Goal: Transaction & Acquisition: Purchase product/service

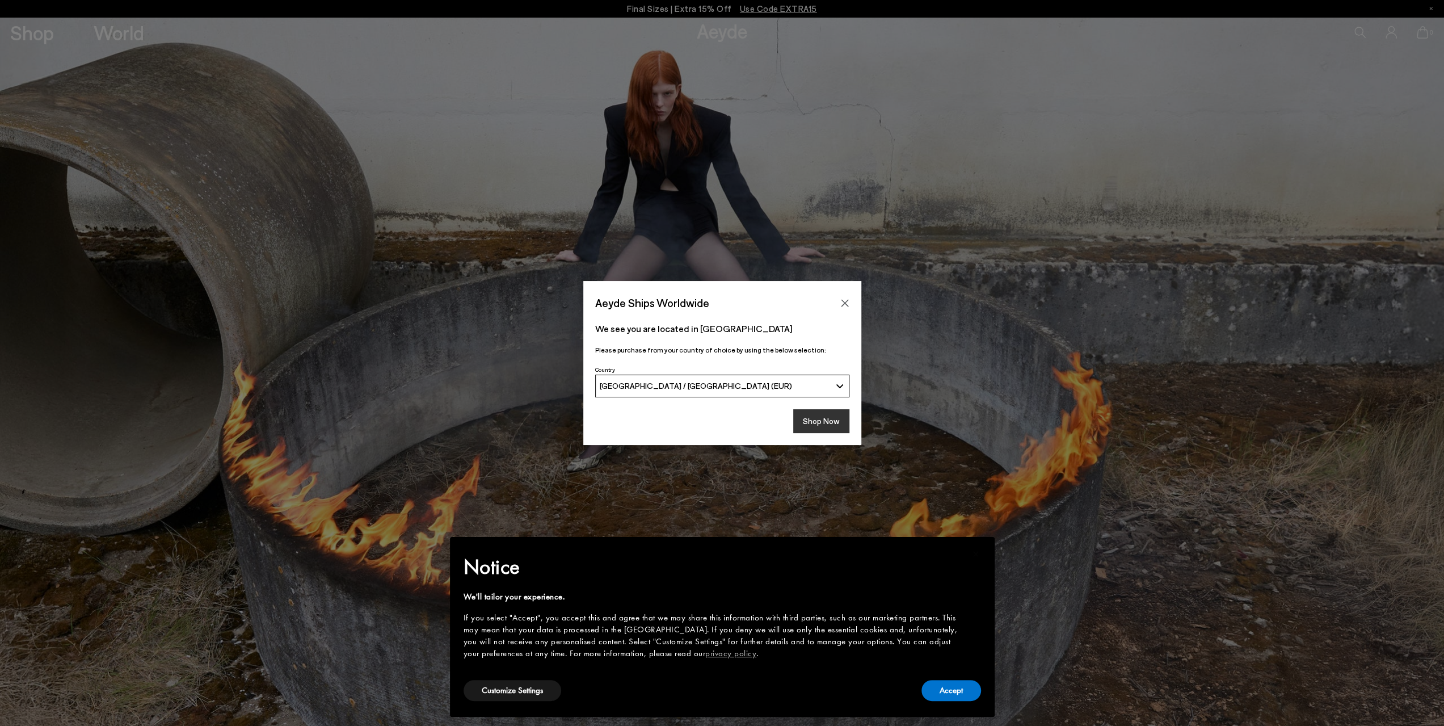
click at [828, 418] on button "Shop Now" at bounding box center [821, 421] width 56 height 24
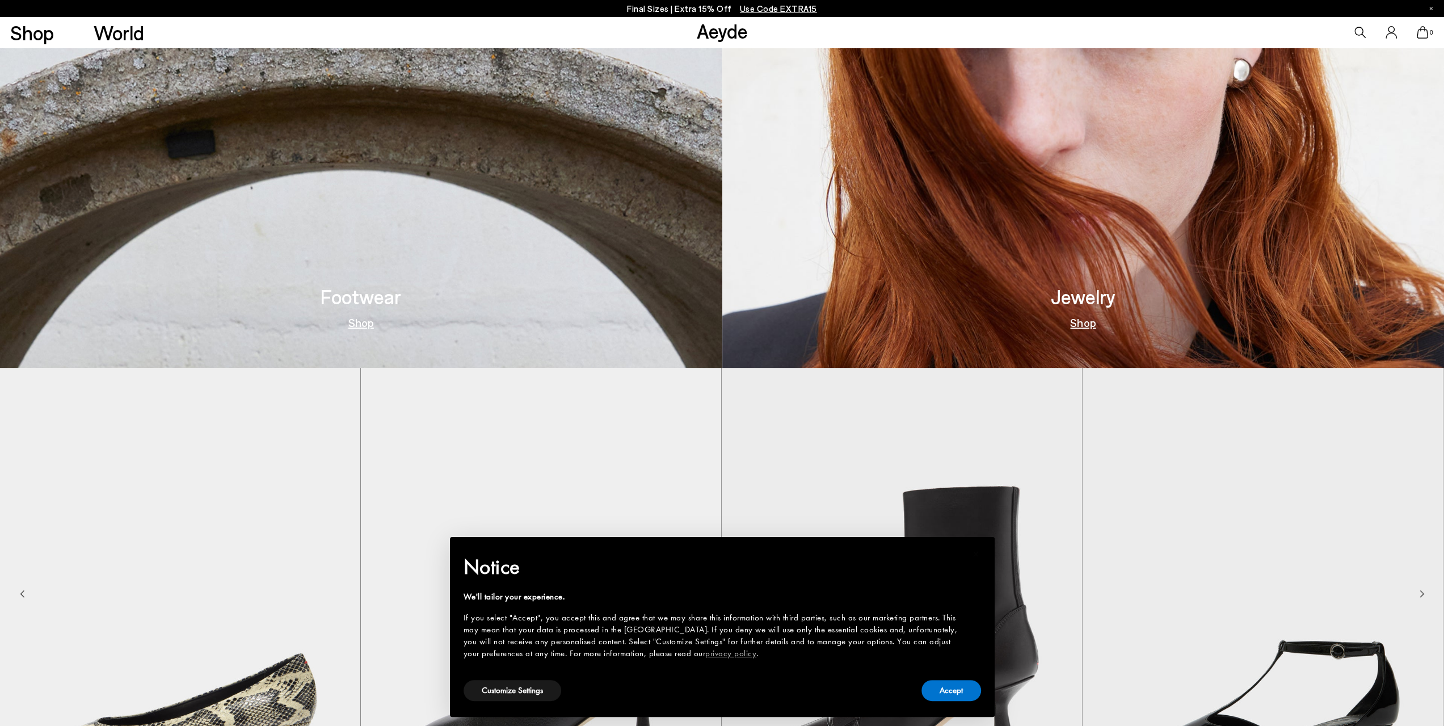
scroll to position [1078, 0]
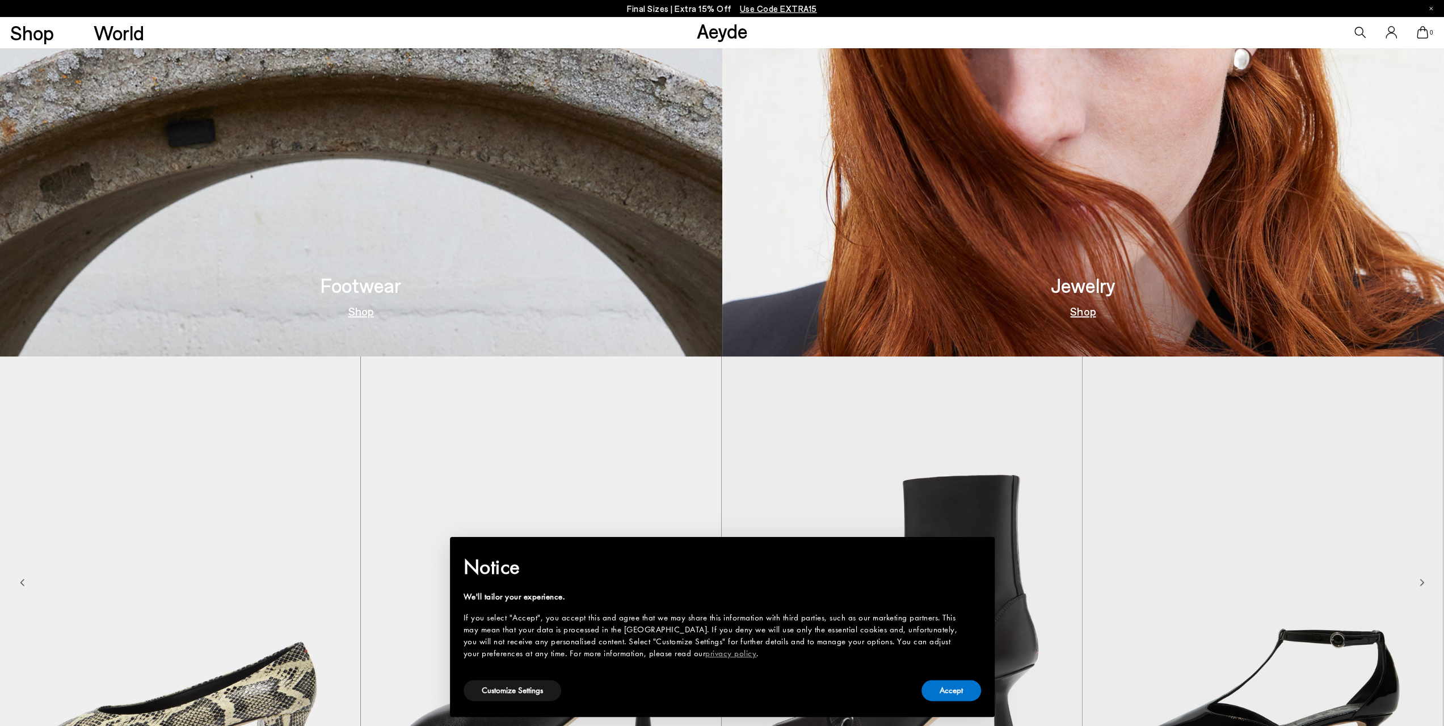
click at [365, 309] on link "Shop" at bounding box center [361, 310] width 26 height 11
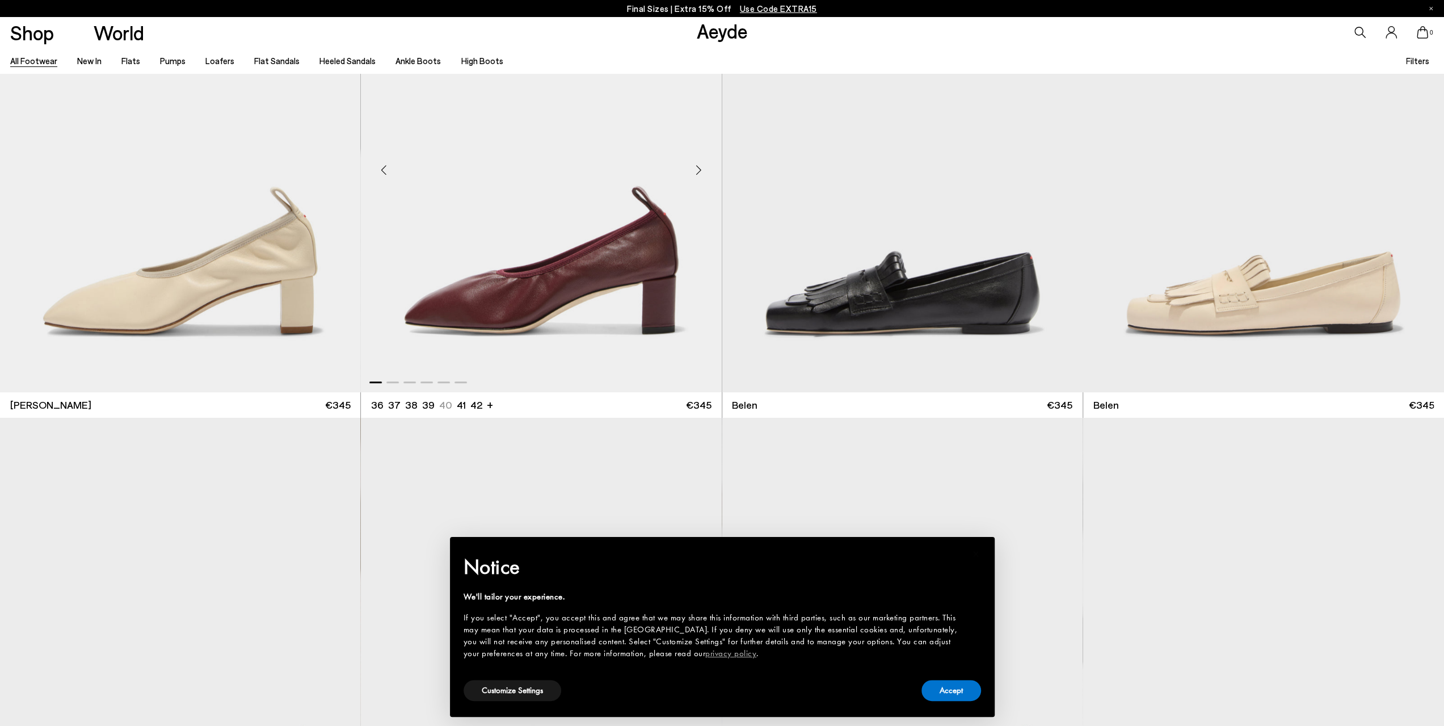
scroll to position [681, 0]
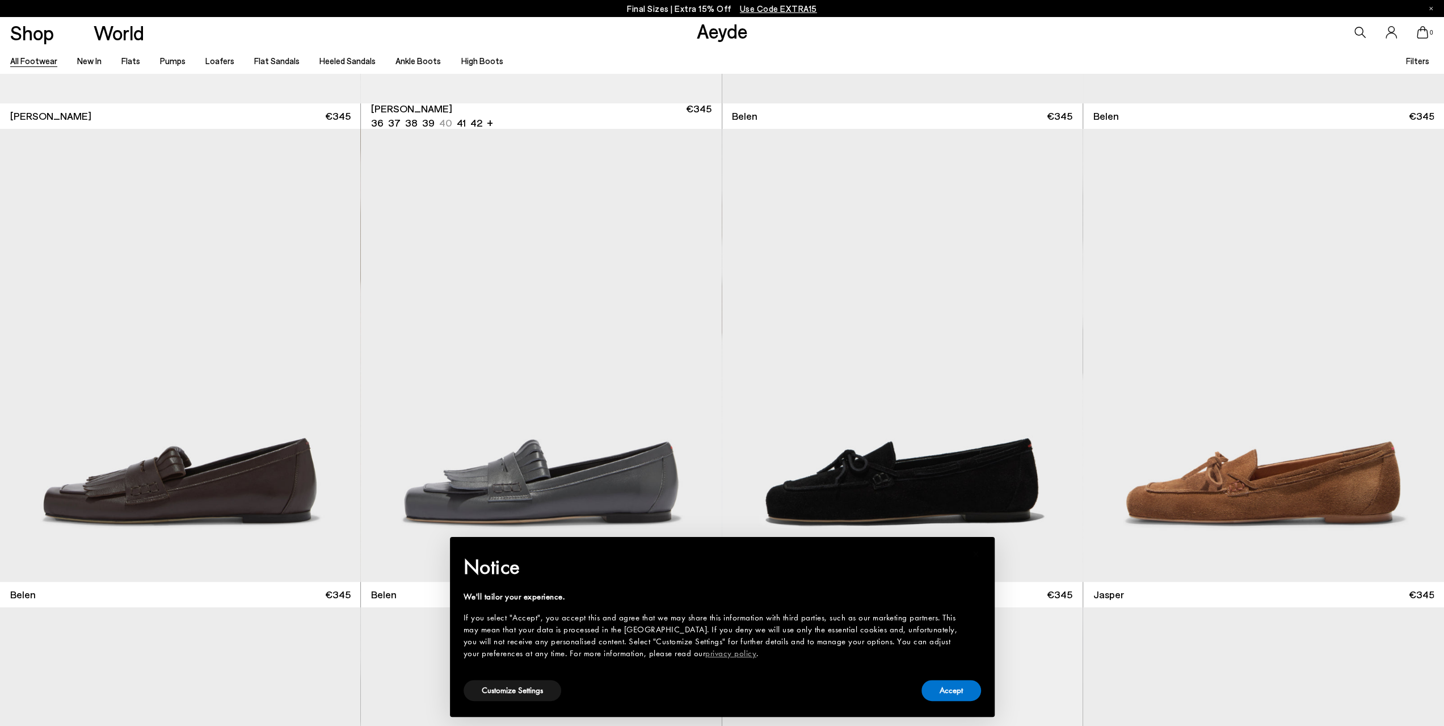
scroll to position [964, 0]
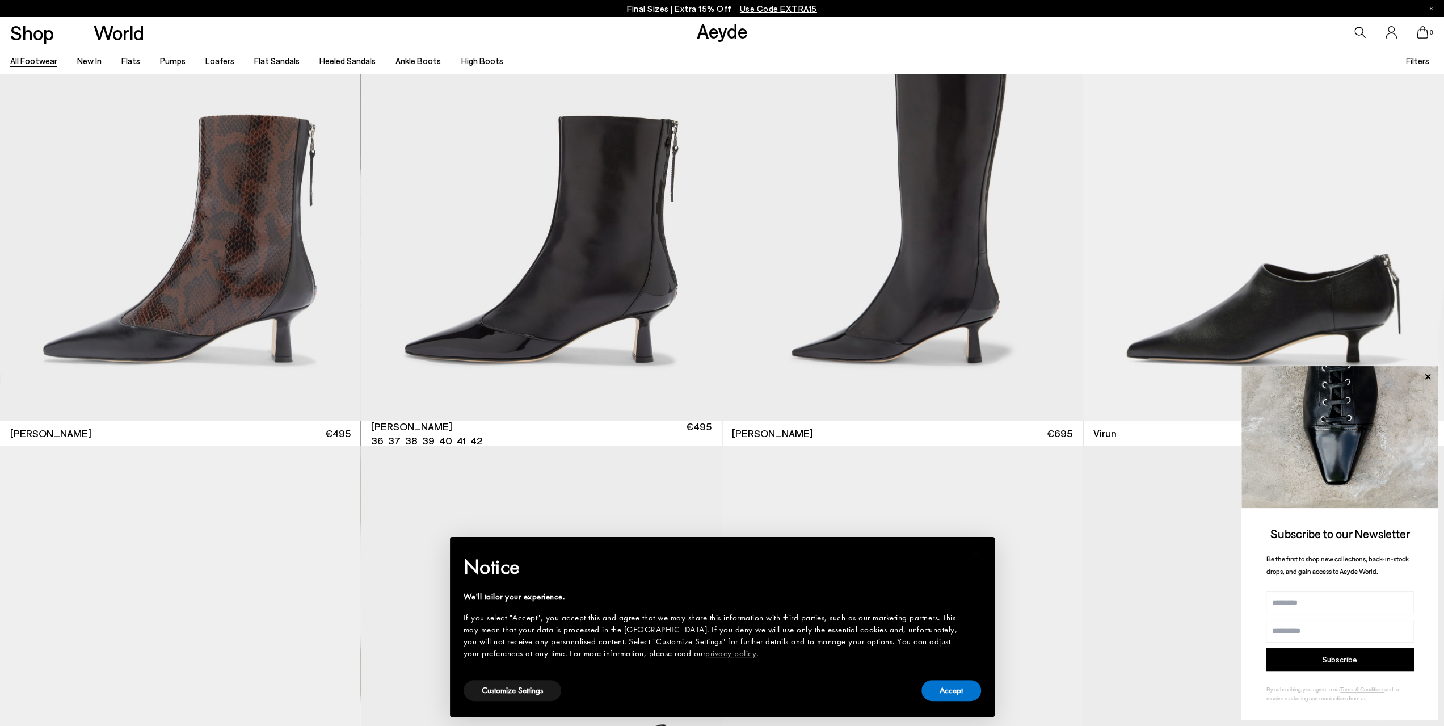
scroll to position [5843, 0]
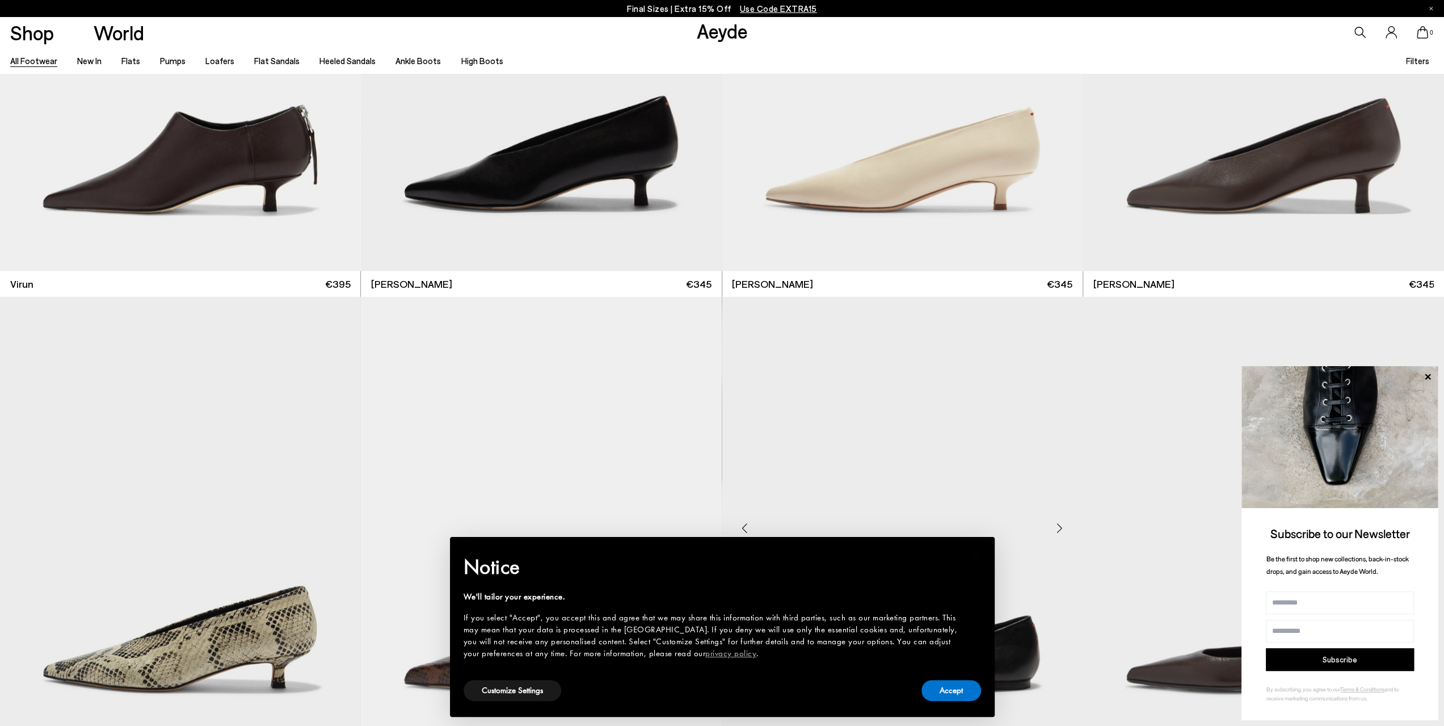
scroll to position [6864, 0]
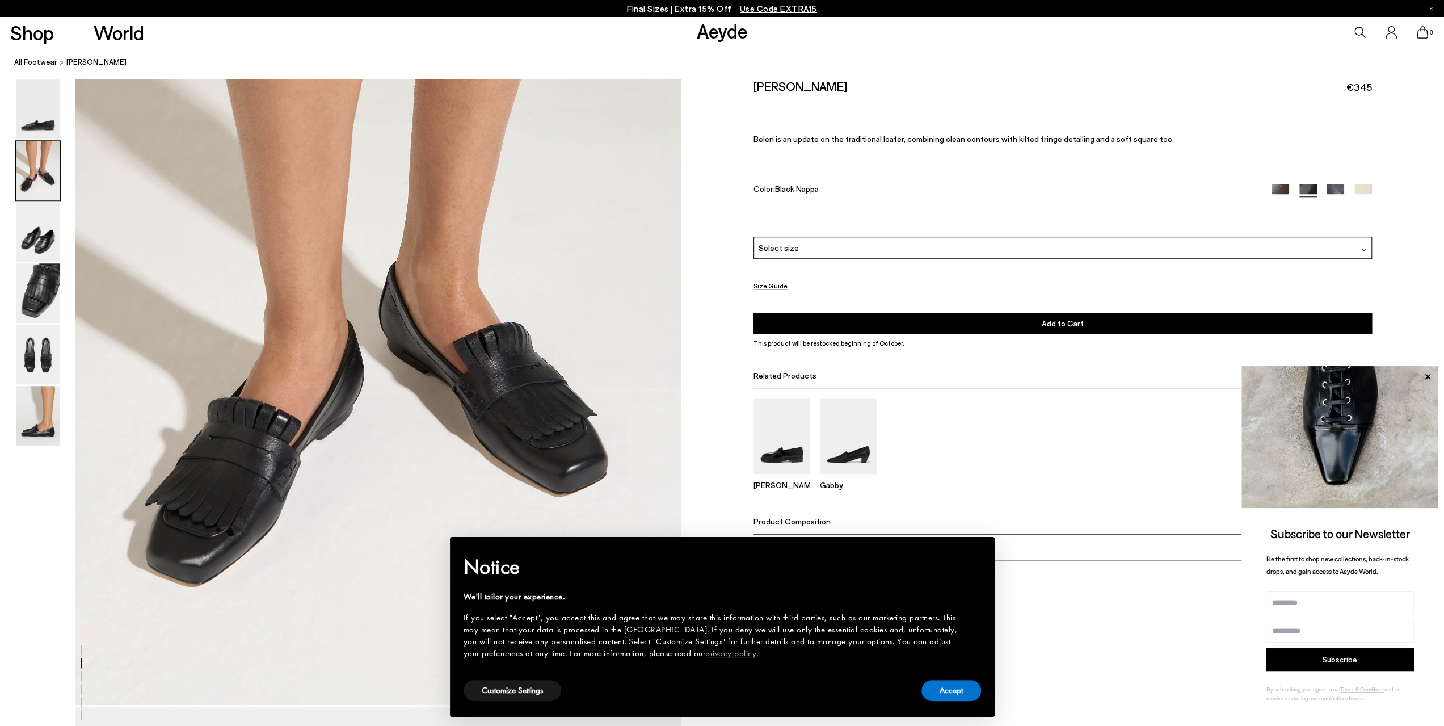
scroll to position [1135, 0]
